Goal: Task Accomplishment & Management: Complete application form

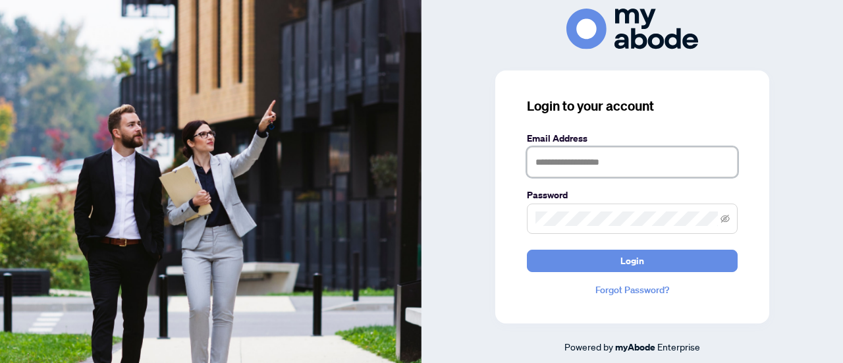
click at [601, 161] on input "text" at bounding box center [632, 162] width 211 height 30
paste input "**********"
type input "**********"
click at [527, 250] on button "Login" at bounding box center [632, 261] width 211 height 22
click at [771, 169] on div "**********" at bounding box center [631, 181] width 421 height 345
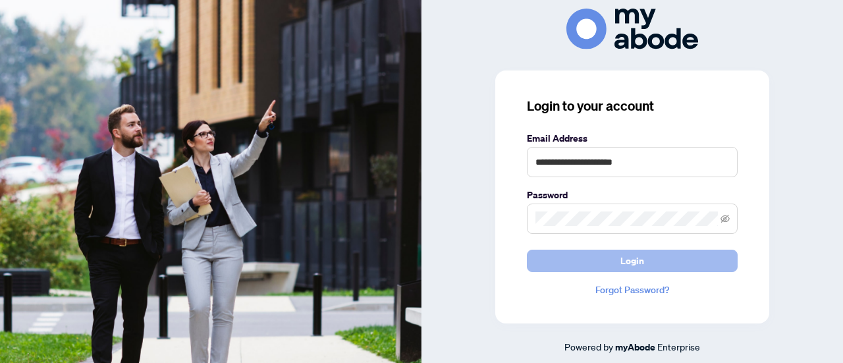
click at [593, 259] on button "Login" at bounding box center [632, 261] width 211 height 22
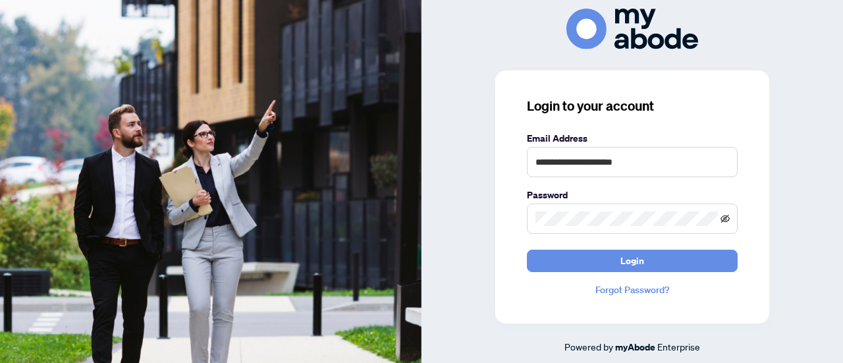
click at [722, 219] on icon "eye-invisible" at bounding box center [724, 218] width 9 height 9
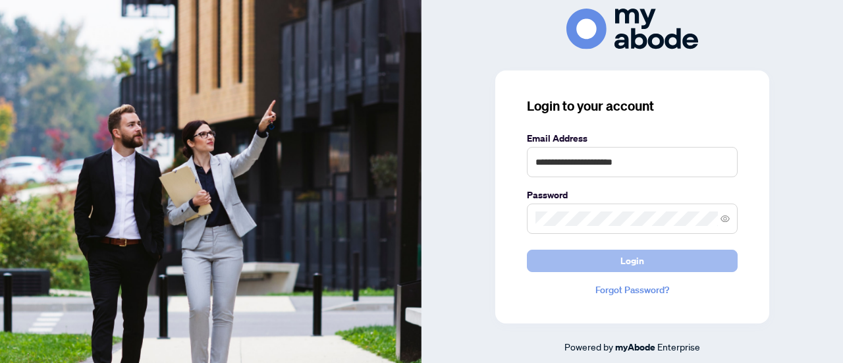
click at [585, 256] on button "Login" at bounding box center [632, 261] width 211 height 22
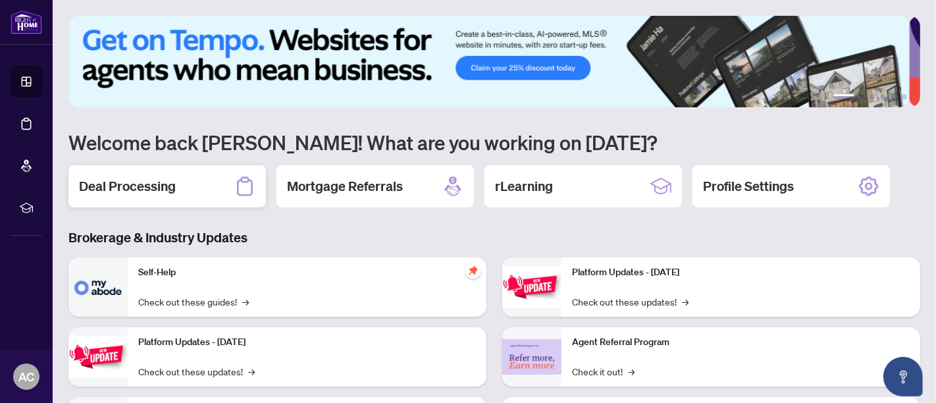
click at [146, 179] on h2 "Deal Processing" at bounding box center [127, 186] width 97 height 18
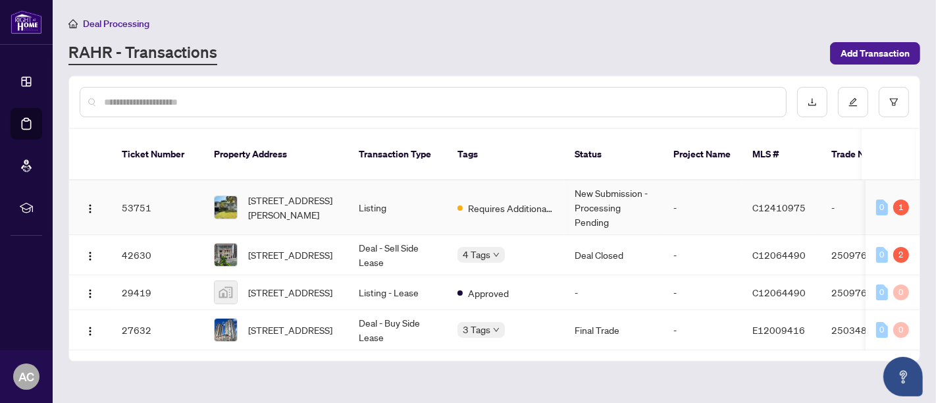
click at [295, 198] on span "[STREET_ADDRESS][PERSON_NAME]" at bounding box center [293, 207] width 90 height 29
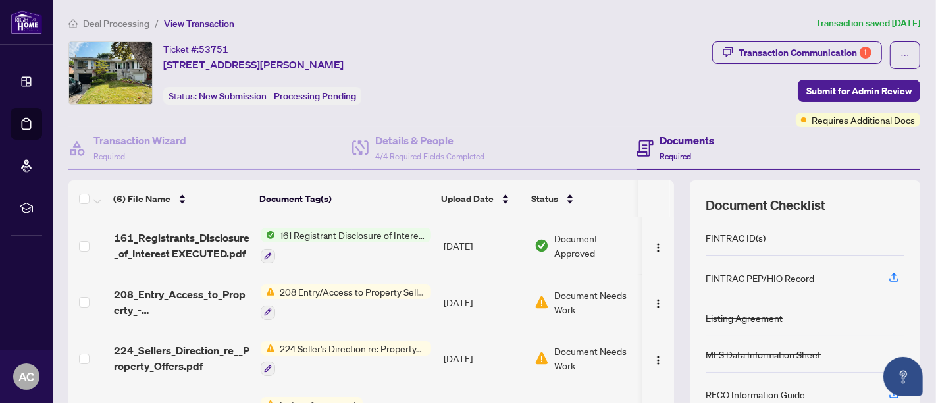
scroll to position [146, 0]
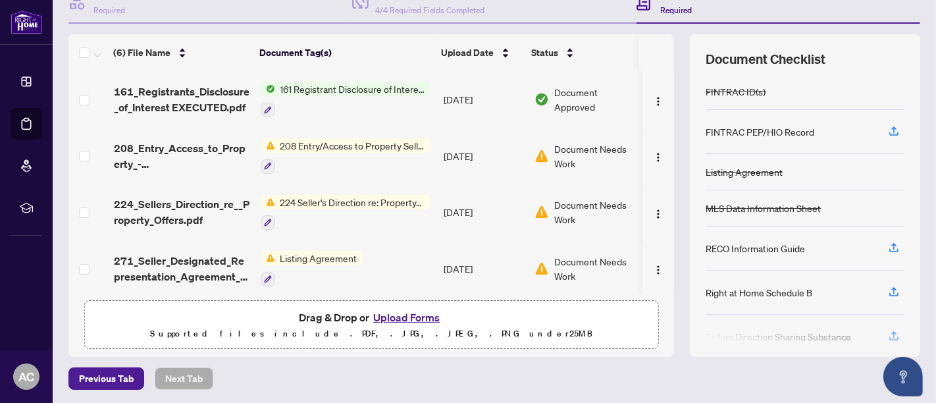
click at [400, 315] on button "Upload Forms" at bounding box center [406, 317] width 74 height 17
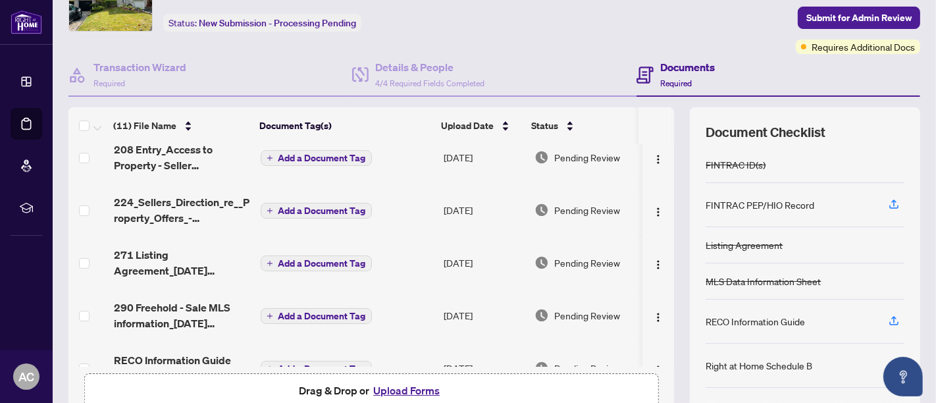
scroll to position [0, 0]
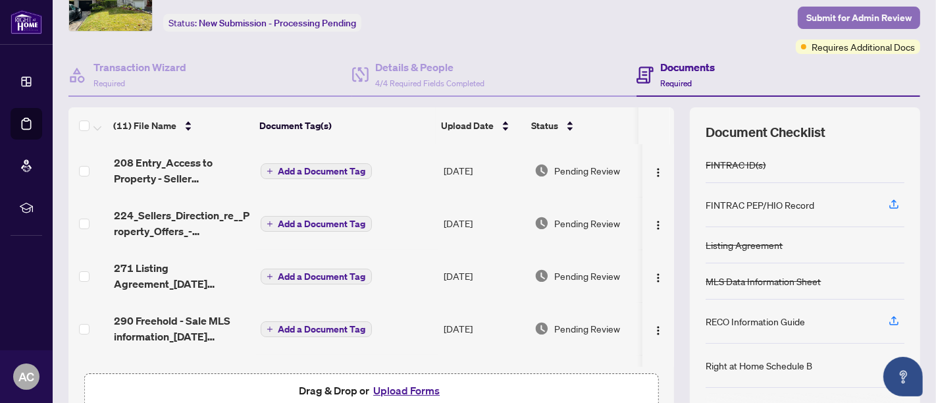
click at [850, 12] on span "Submit for Admin Review" at bounding box center [859, 17] width 105 height 21
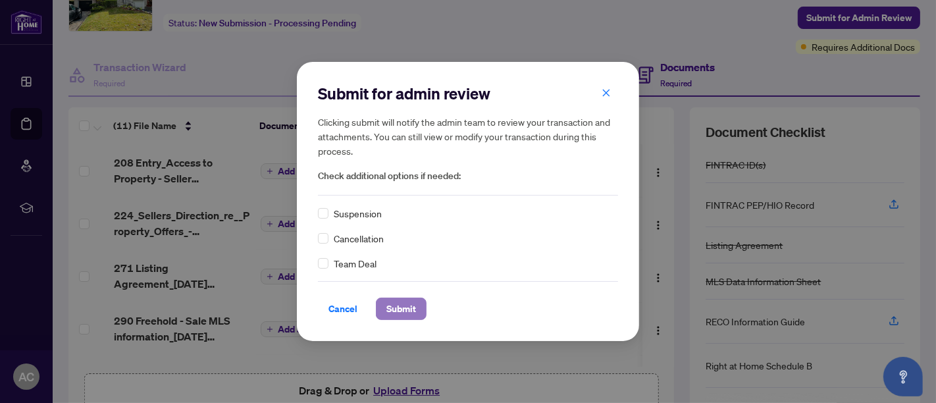
click at [400, 304] on span "Submit" at bounding box center [402, 308] width 30 height 21
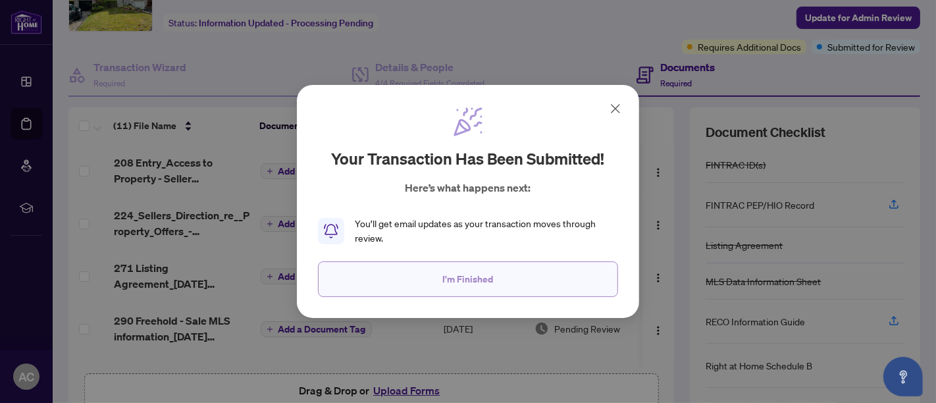
click at [487, 276] on span "I'm Finished" at bounding box center [468, 279] width 51 height 21
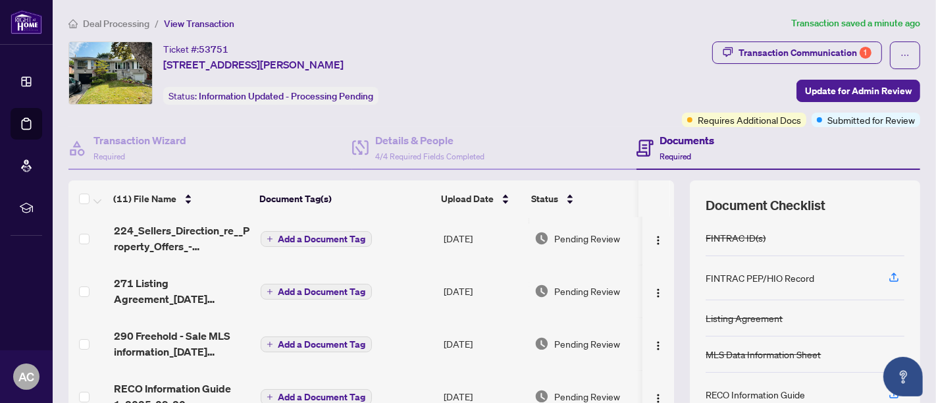
scroll to position [219, 0]
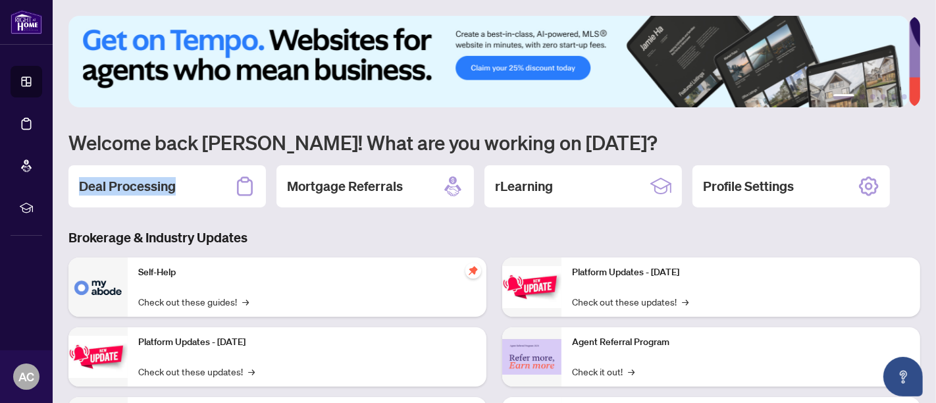
drag, startPoint x: 186, startPoint y: 192, endPoint x: 57, endPoint y: 183, distance: 128.7
click at [59, 183] on main "1 2 3 4 5 6 Welcome back Anna! What are you working on today? Deal Processing M…" at bounding box center [495, 201] width 884 height 403
copy h2 "Deal Processing"
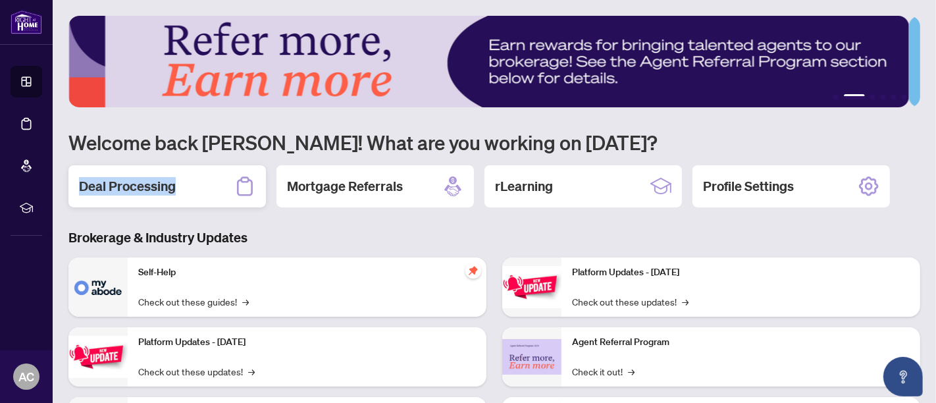
click at [132, 179] on h2 "Deal Processing" at bounding box center [127, 186] width 97 height 18
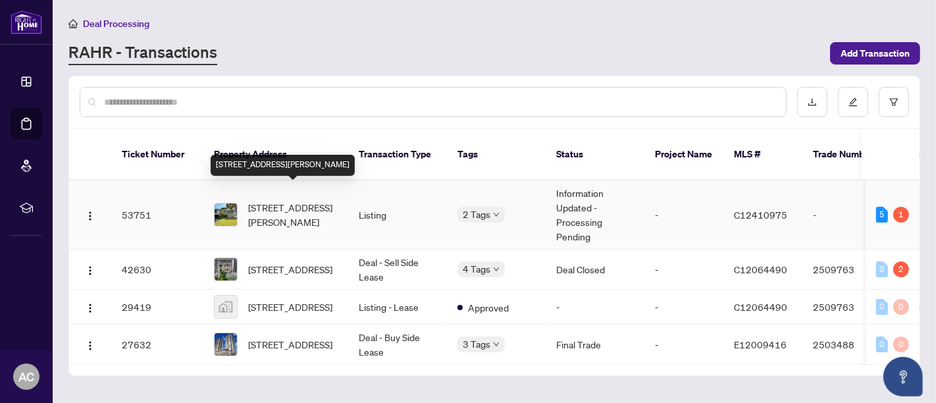
click at [288, 204] on span "[STREET_ADDRESS][PERSON_NAME]" at bounding box center [293, 214] width 90 height 29
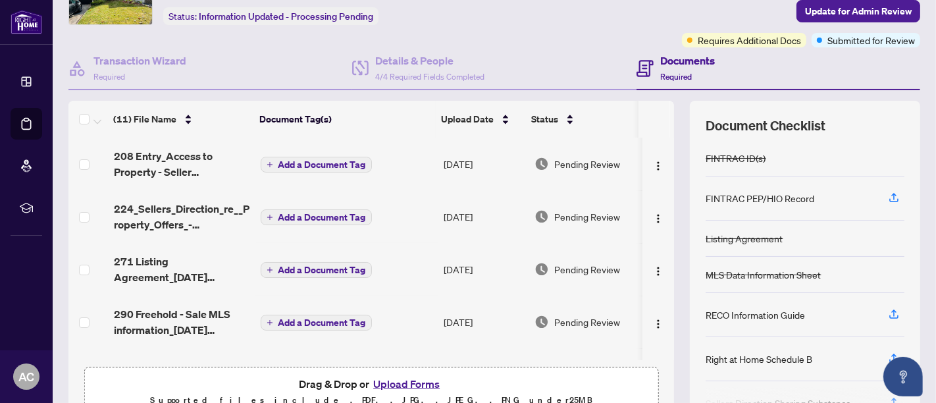
scroll to position [146, 0]
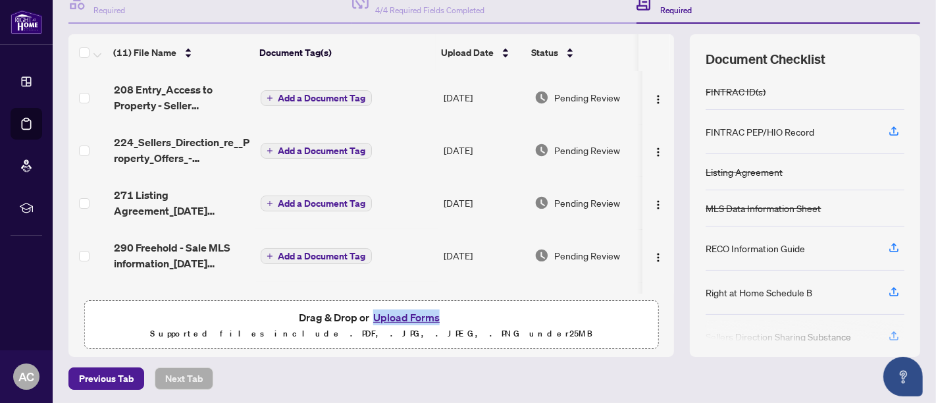
drag, startPoint x: 450, startPoint y: 319, endPoint x: 369, endPoint y: 316, distance: 81.0
click at [369, 316] on div "Drag & Drop or Upload Forms Supported files include .PDF, .JPG, .JPEG, .PNG und…" at bounding box center [371, 325] width 557 height 33
copy button "Upload Forms"
click at [220, 323] on div "Drag & Drop or Upload Forms Supported files include .PDF, .JPG, .JPEG, .PNG und…" at bounding box center [371, 325] width 557 height 33
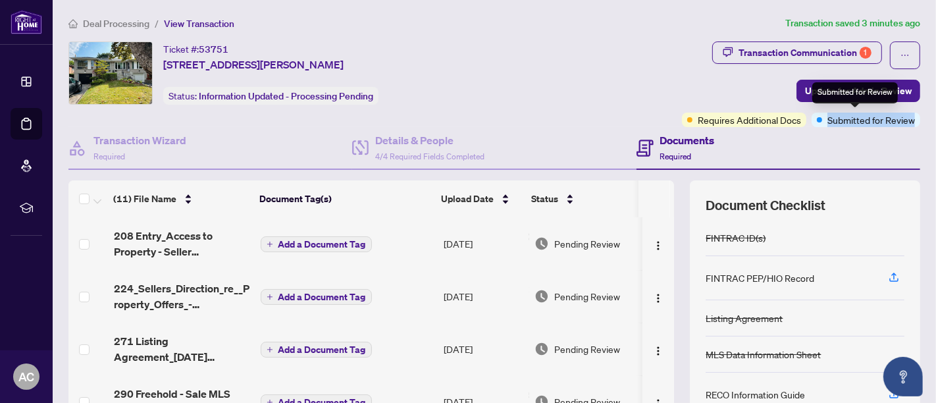
drag, startPoint x: 815, startPoint y: 117, endPoint x: 906, endPoint y: 122, distance: 91.7
click at [906, 122] on div "Submitted for Review" at bounding box center [866, 120] width 109 height 14
copy span "Submitted for Review"
click at [682, 86] on div "Transaction Communication 1 Update for Admin Review Requires Additional Docs Su…" at bounding box center [801, 84] width 238 height 86
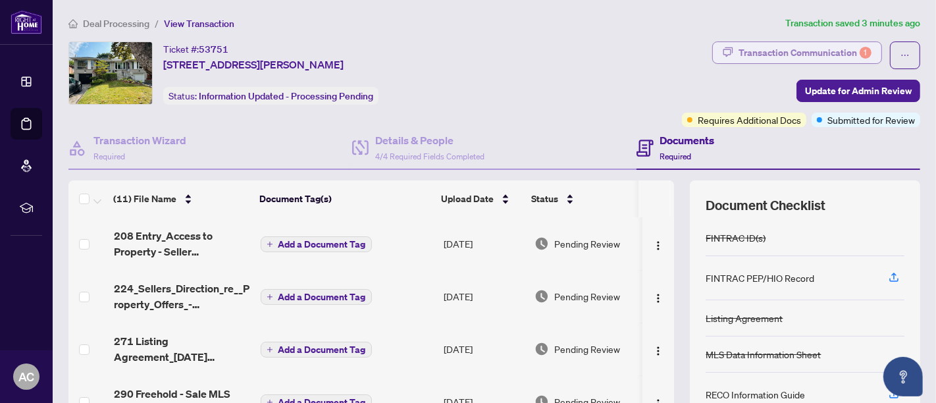
click at [825, 49] on div "Transaction Communication 1" at bounding box center [805, 52] width 133 height 21
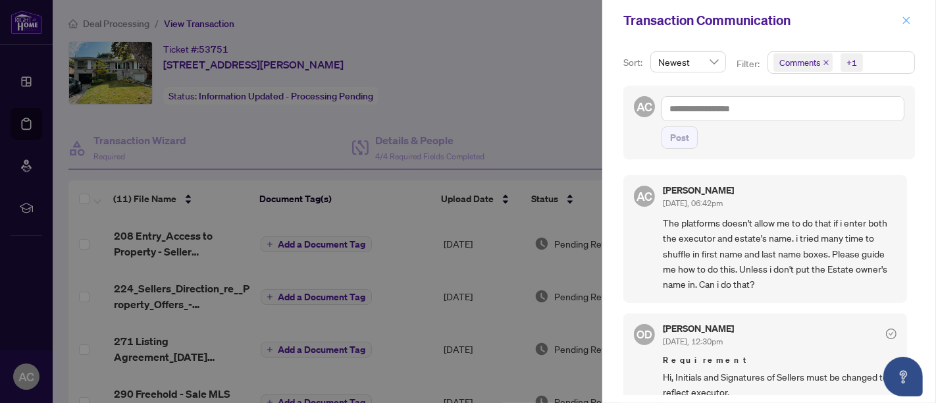
click at [906, 24] on icon "close" at bounding box center [906, 20] width 9 height 9
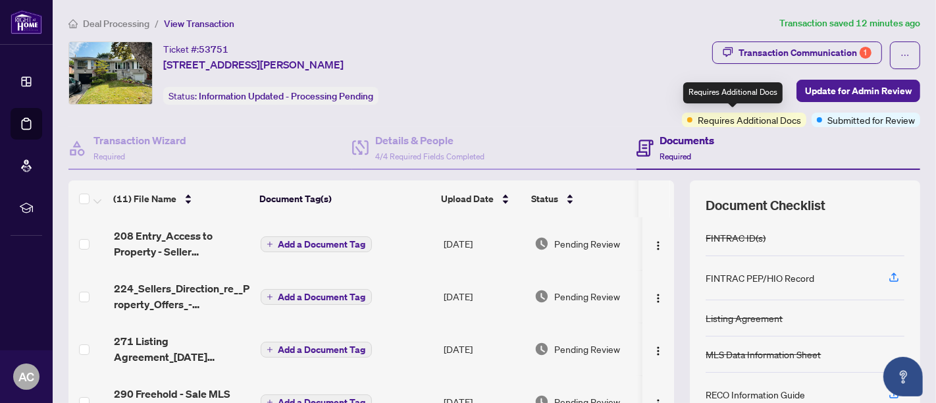
click at [767, 117] on span "Requires Additional Docs" at bounding box center [749, 120] width 103 height 14
click at [741, 121] on span "Requires Additional Docs" at bounding box center [749, 120] width 103 height 14
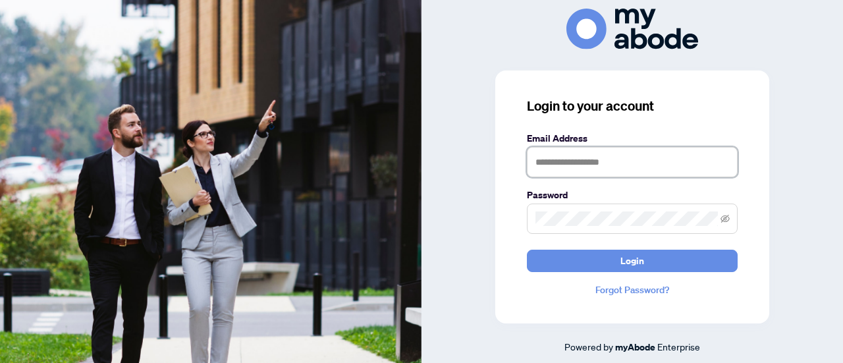
click at [584, 171] on input "text" at bounding box center [632, 162] width 211 height 30
paste input "**********"
type input "**********"
click at [527, 250] on button "Login" at bounding box center [632, 261] width 211 height 22
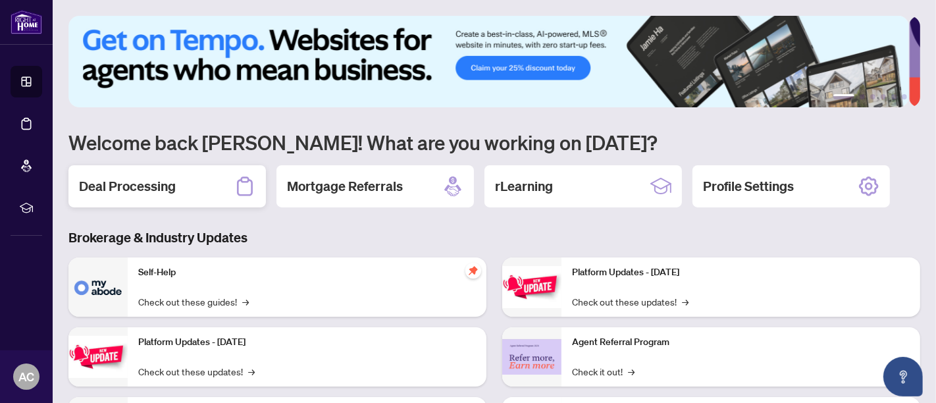
click at [155, 190] on h2 "Deal Processing" at bounding box center [127, 186] width 97 height 18
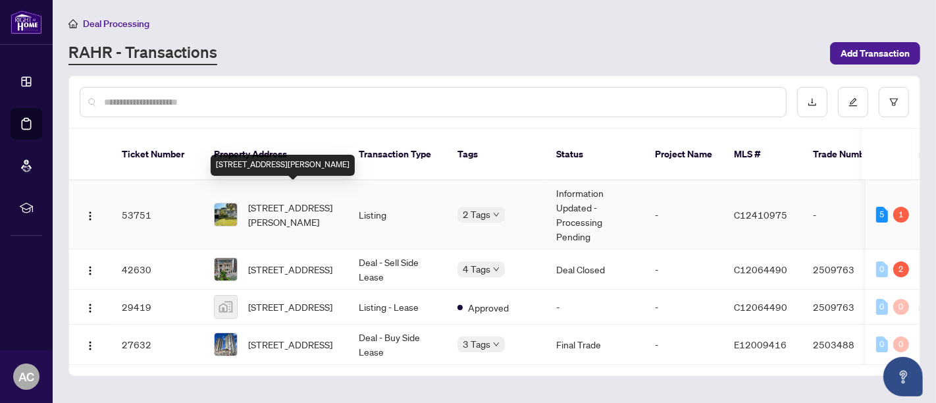
click at [293, 202] on span "[STREET_ADDRESS][PERSON_NAME]" at bounding box center [293, 214] width 90 height 29
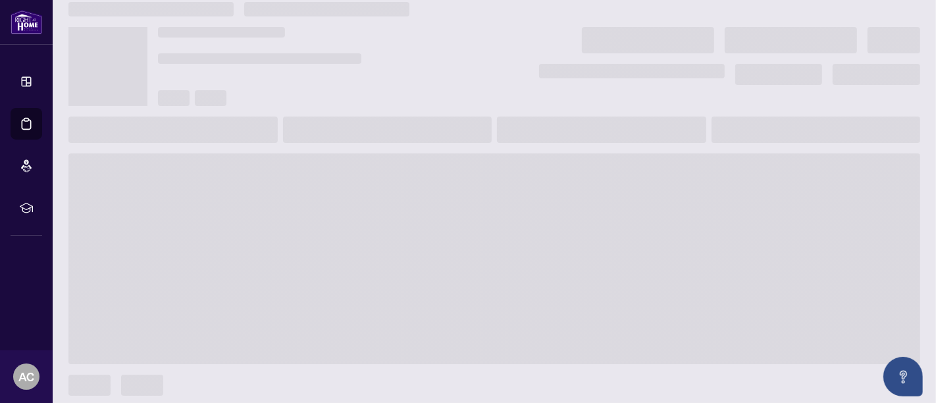
scroll to position [22, 0]
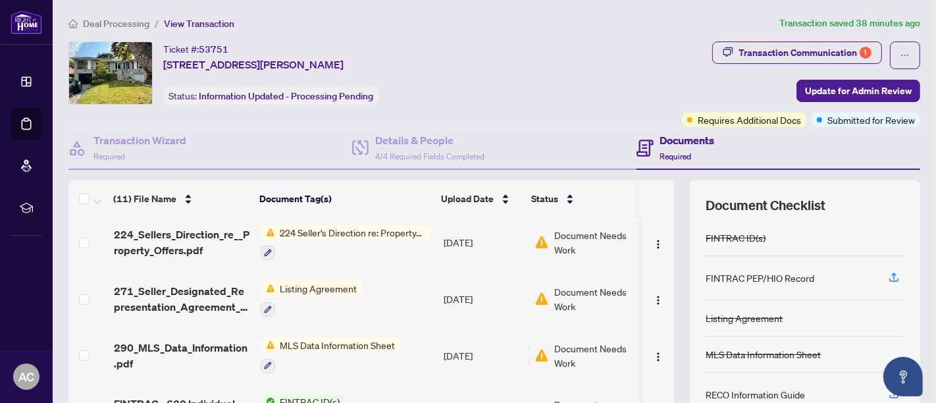
scroll to position [146, 0]
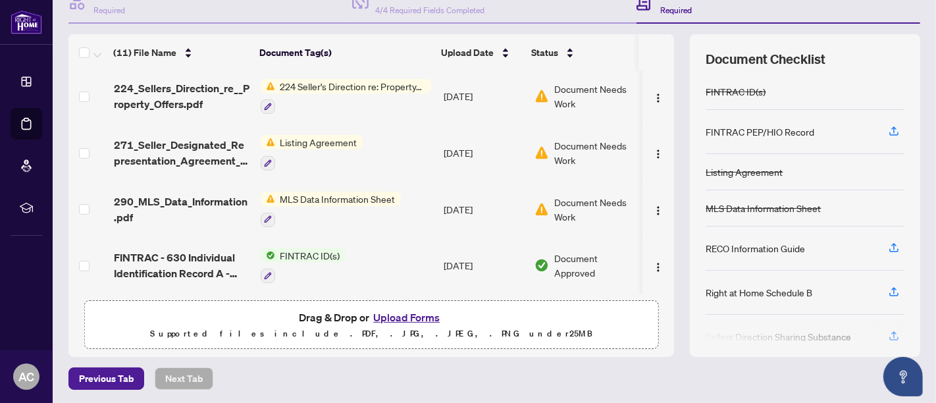
click at [414, 313] on button "Upload Forms" at bounding box center [406, 317] width 74 height 17
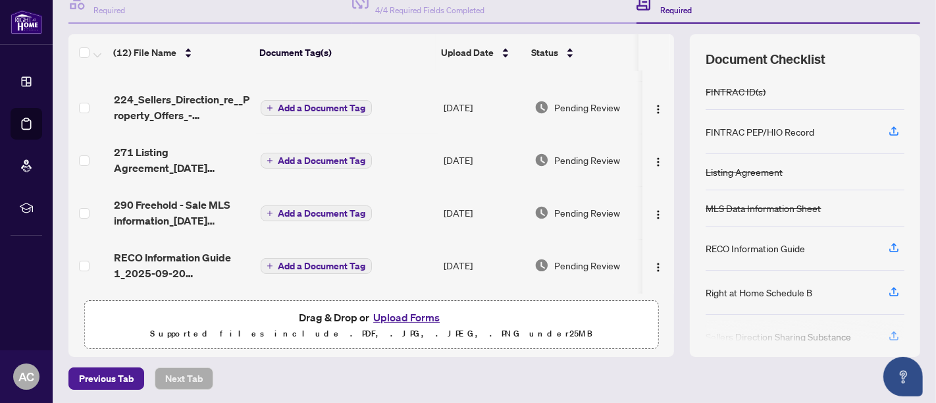
scroll to position [73, 0]
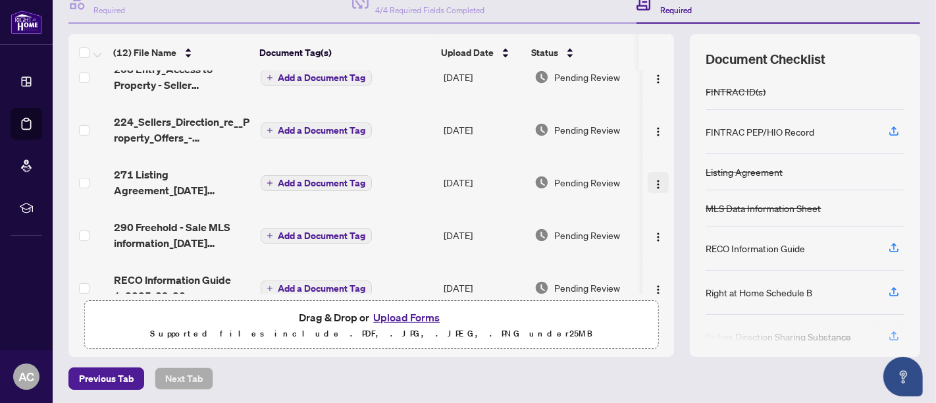
click at [653, 182] on img "button" at bounding box center [658, 184] width 11 height 11
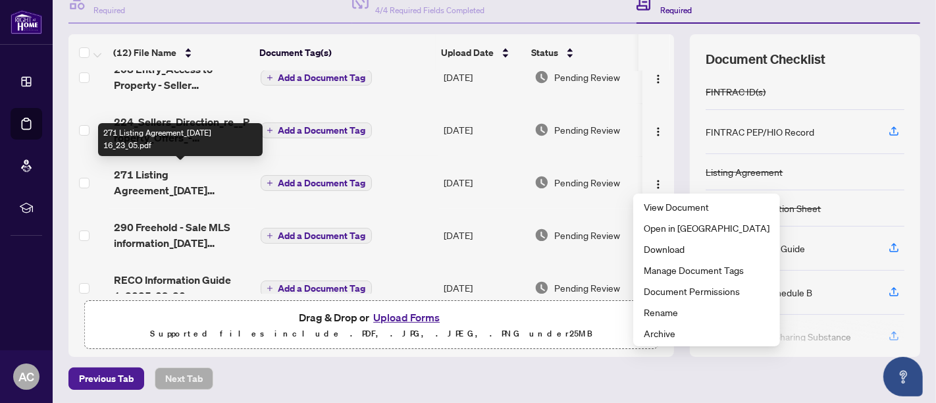
click at [153, 173] on span "271 Listing Agreement_[DATE] 16_23_05.pdf" at bounding box center [182, 183] width 136 height 32
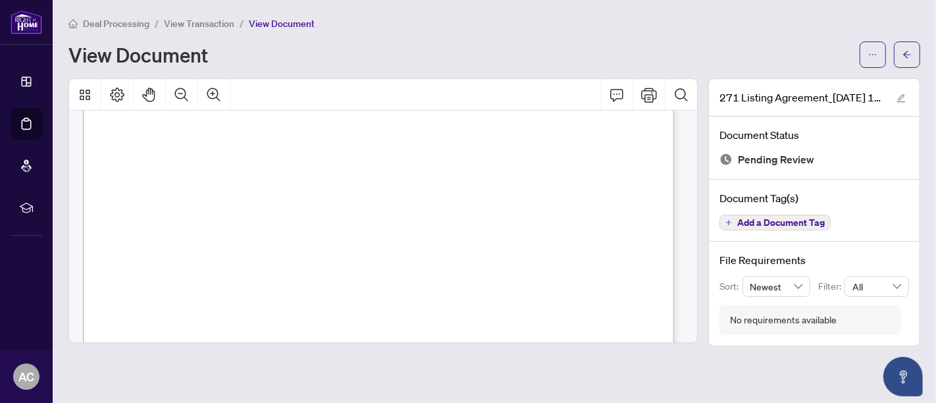
scroll to position [1716, 0]
click at [909, 51] on icon "arrow-left" at bounding box center [907, 54] width 9 height 9
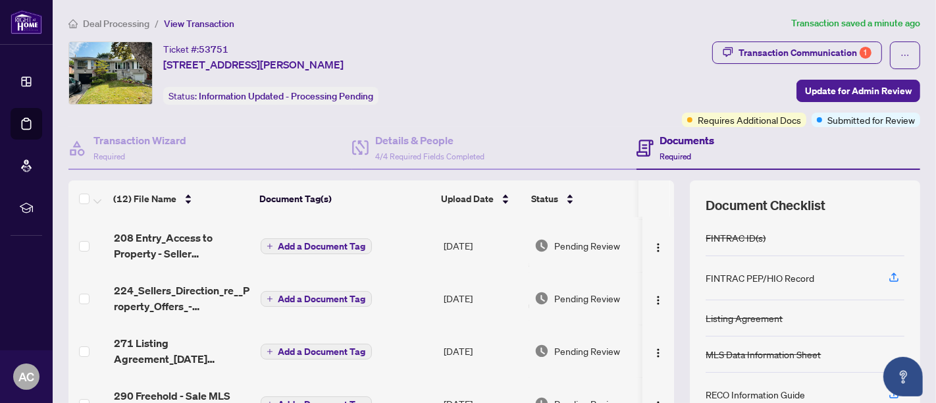
scroll to position [73, 0]
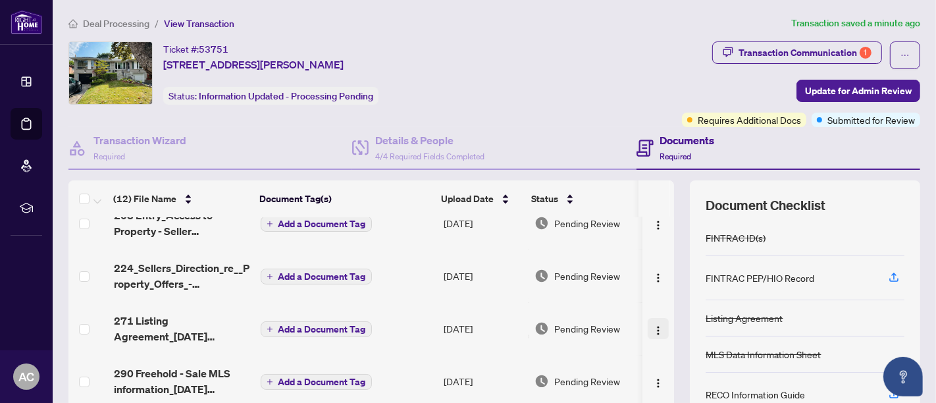
click at [653, 325] on img "button" at bounding box center [658, 330] width 11 height 11
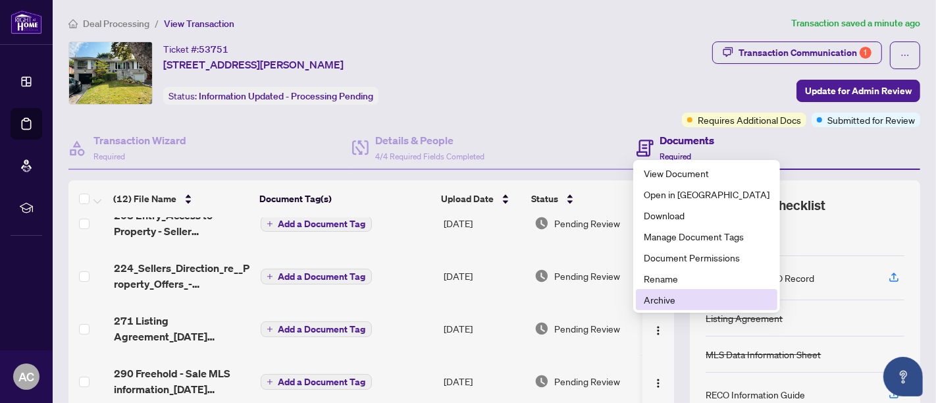
click at [665, 298] on span "Archive" at bounding box center [707, 299] width 126 height 14
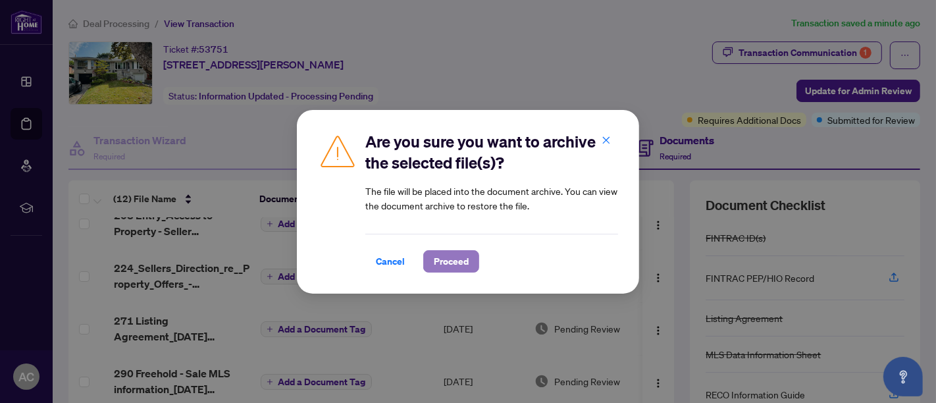
click at [443, 259] on span "Proceed" at bounding box center [451, 261] width 35 height 21
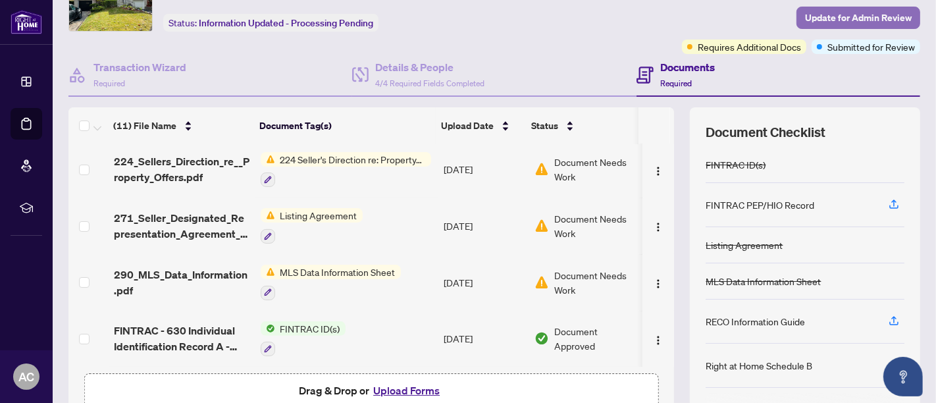
click at [835, 15] on span "Update for Admin Review" at bounding box center [858, 17] width 107 height 21
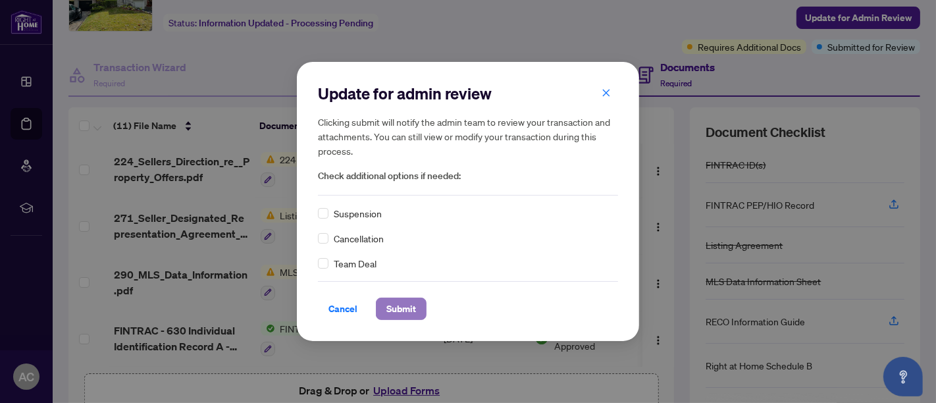
click at [406, 304] on span "Submit" at bounding box center [402, 308] width 30 height 21
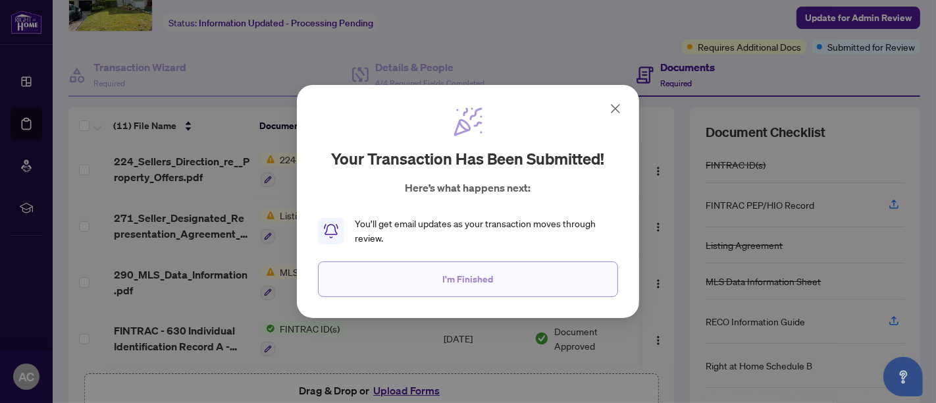
click at [489, 279] on span "I'm Finished" at bounding box center [468, 279] width 51 height 21
